Goal: Task Accomplishment & Management: Complete application form

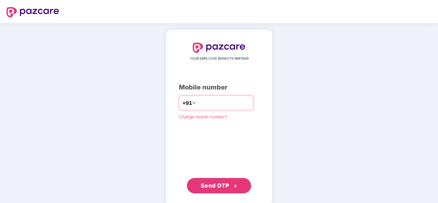
paste input "**********"
type input "**********"
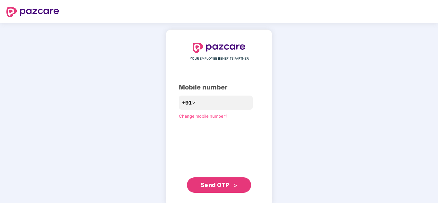
click at [211, 185] on span "Send OTP" at bounding box center [214, 185] width 29 height 7
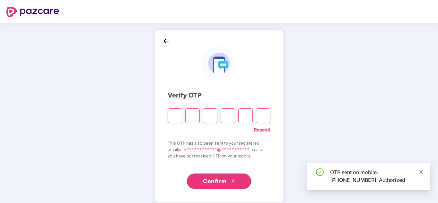
type input "*"
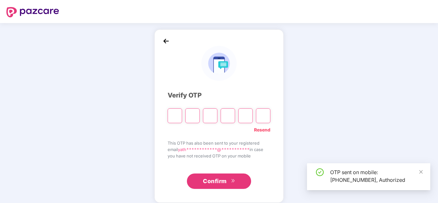
type input "*"
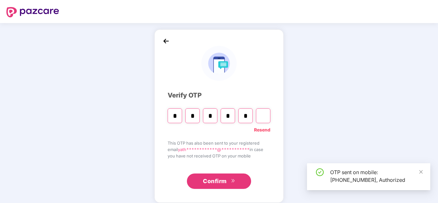
type input "*"
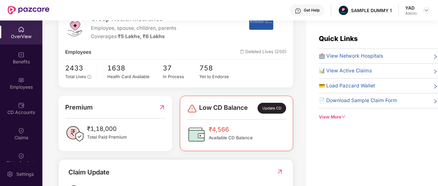
scroll to position [91, 0]
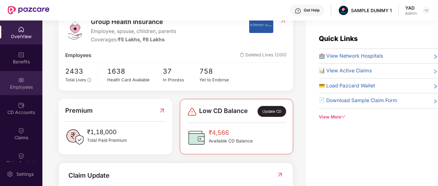
click at [21, 83] on div "Employees" at bounding box center [21, 83] width 42 height 24
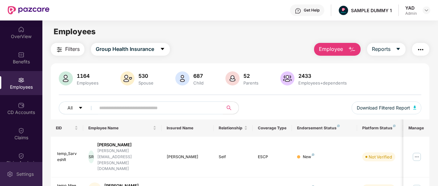
click at [11, 173] on img at bounding box center [10, 174] width 6 height 6
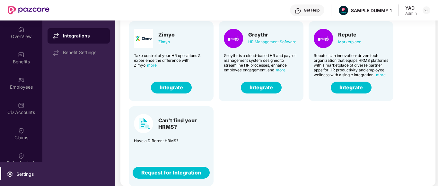
scroll to position [45, 0]
drag, startPoint x: 158, startPoint y: 120, endPoint x: 176, endPoint y: 127, distance: 19.1
click at [176, 127] on div "Can't find your HRMS?" at bounding box center [183, 123] width 50 height 13
click at [232, 144] on div "Darwin HR Management Software Discover the true meaning of human potential with…" at bounding box center [278, 15] width 310 height 341
click at [4, 82] on div "Employees" at bounding box center [21, 83] width 42 height 24
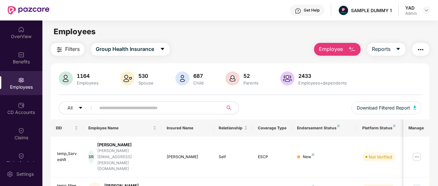
click at [424, 49] on img "button" at bounding box center [420, 50] width 8 height 8
click at [210, 43] on main "Employees Filters Group Health Insurance Employee Reports 1164 Employees 530 Sp…" at bounding box center [239, 114] width 395 height 186
click at [334, 51] on span "Employee" at bounding box center [331, 49] width 24 height 8
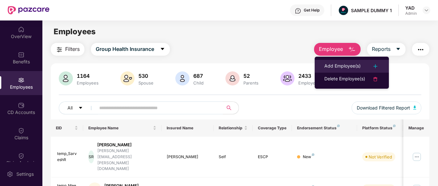
click at [332, 63] on div "Add Employee(s)" at bounding box center [342, 67] width 36 height 8
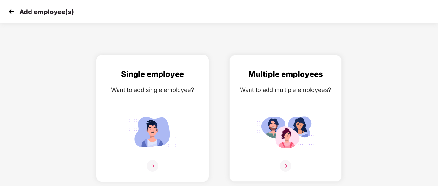
click at [157, 122] on img at bounding box center [152, 132] width 58 height 40
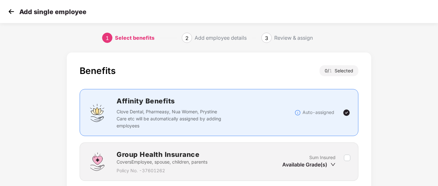
scroll to position [50, 0]
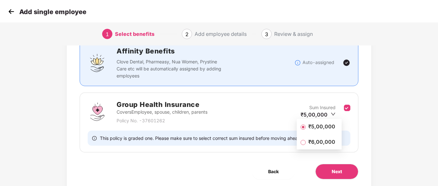
click at [327, 126] on span "₹5,00,000" at bounding box center [321, 126] width 32 height 7
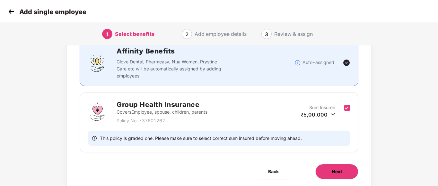
click at [345, 170] on button "Next" at bounding box center [336, 171] width 43 height 15
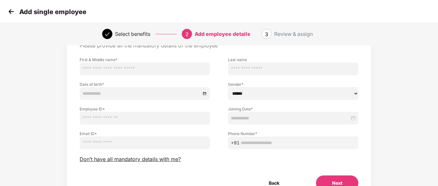
scroll to position [0, 0]
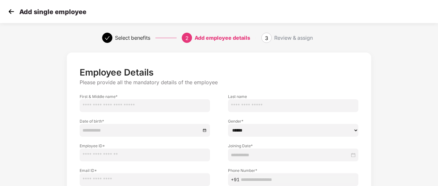
click at [8, 14] on img at bounding box center [11, 12] width 10 height 10
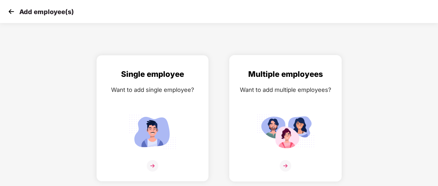
click at [308, 131] on img at bounding box center [285, 132] width 58 height 40
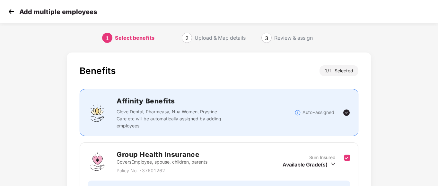
scroll to position [72, 0]
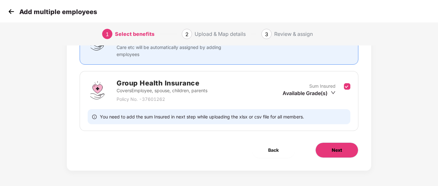
click at [338, 155] on button "Next" at bounding box center [336, 150] width 43 height 15
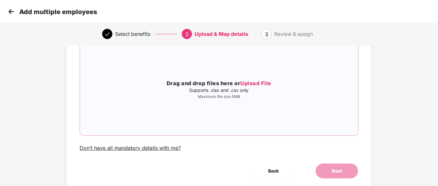
scroll to position [0, 0]
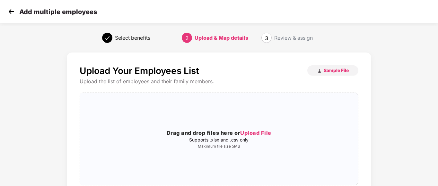
click at [14, 14] on img at bounding box center [11, 12] width 10 height 10
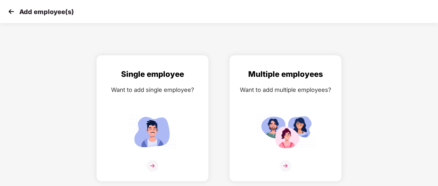
click at [9, 14] on img at bounding box center [11, 12] width 10 height 10
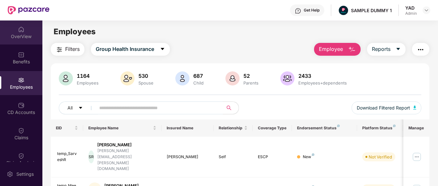
click at [14, 25] on div "OverView" at bounding box center [21, 33] width 42 height 24
